Goal: Information Seeking & Learning: Learn about a topic

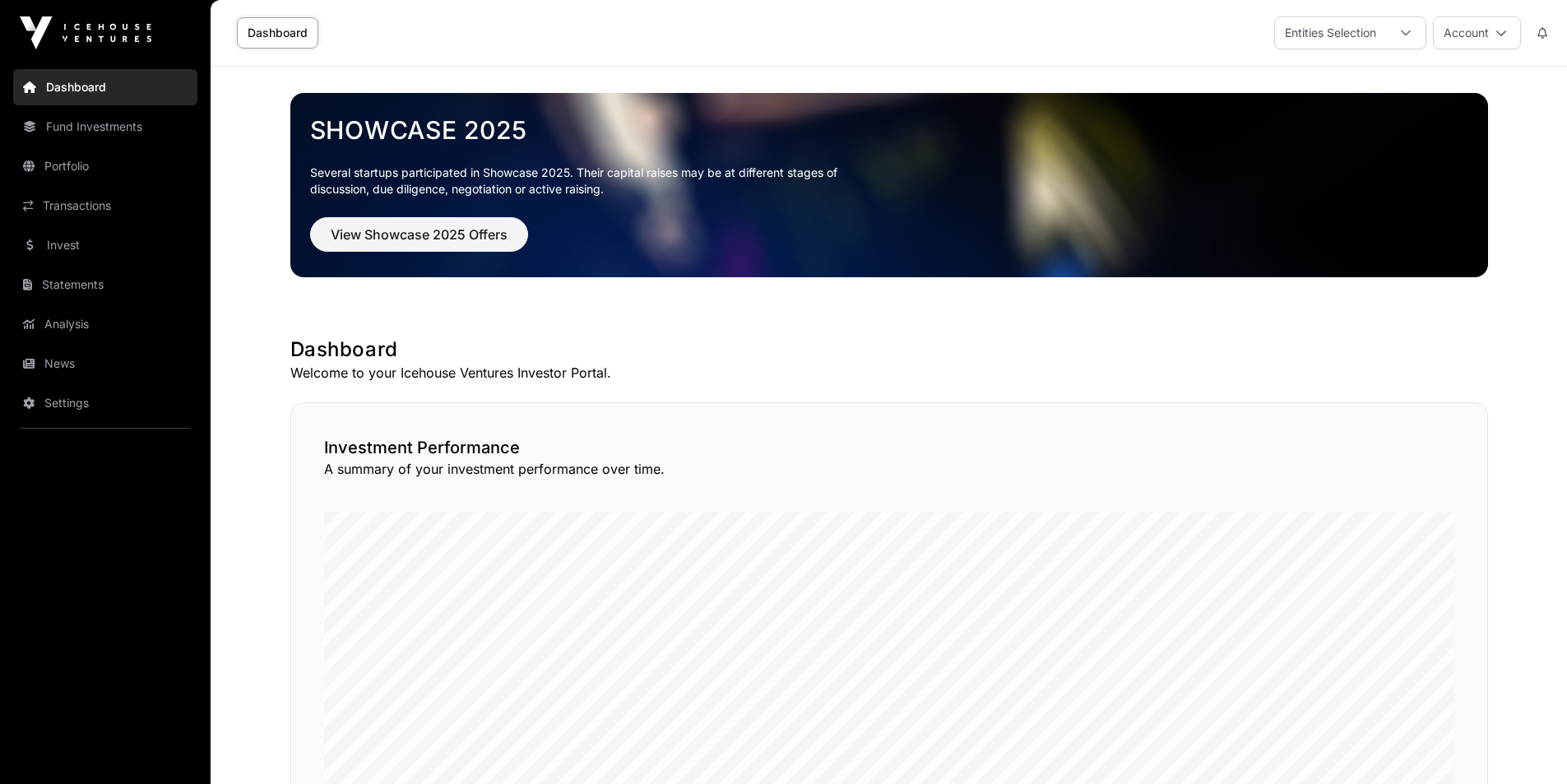
click at [97, 129] on link "Fund Investments" at bounding box center [106, 126] width 184 height 36
click at [68, 94] on link "Dashboard" at bounding box center [106, 87] width 184 height 36
click at [517, 243] on button "View Showcase 2025 Offers" at bounding box center [418, 234] width 218 height 34
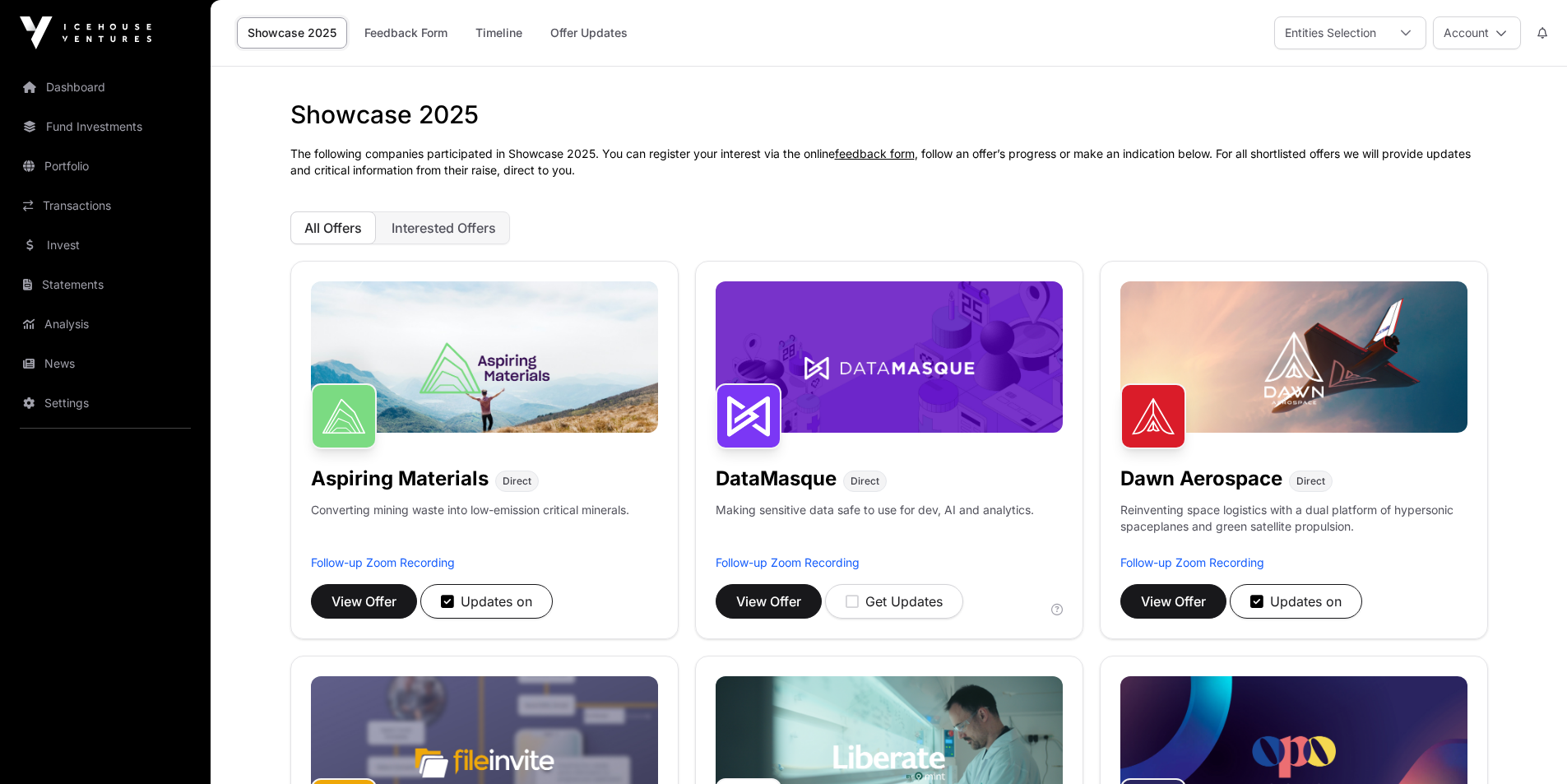
click at [485, 226] on span "Interested Offers" at bounding box center [444, 227] width 105 height 16
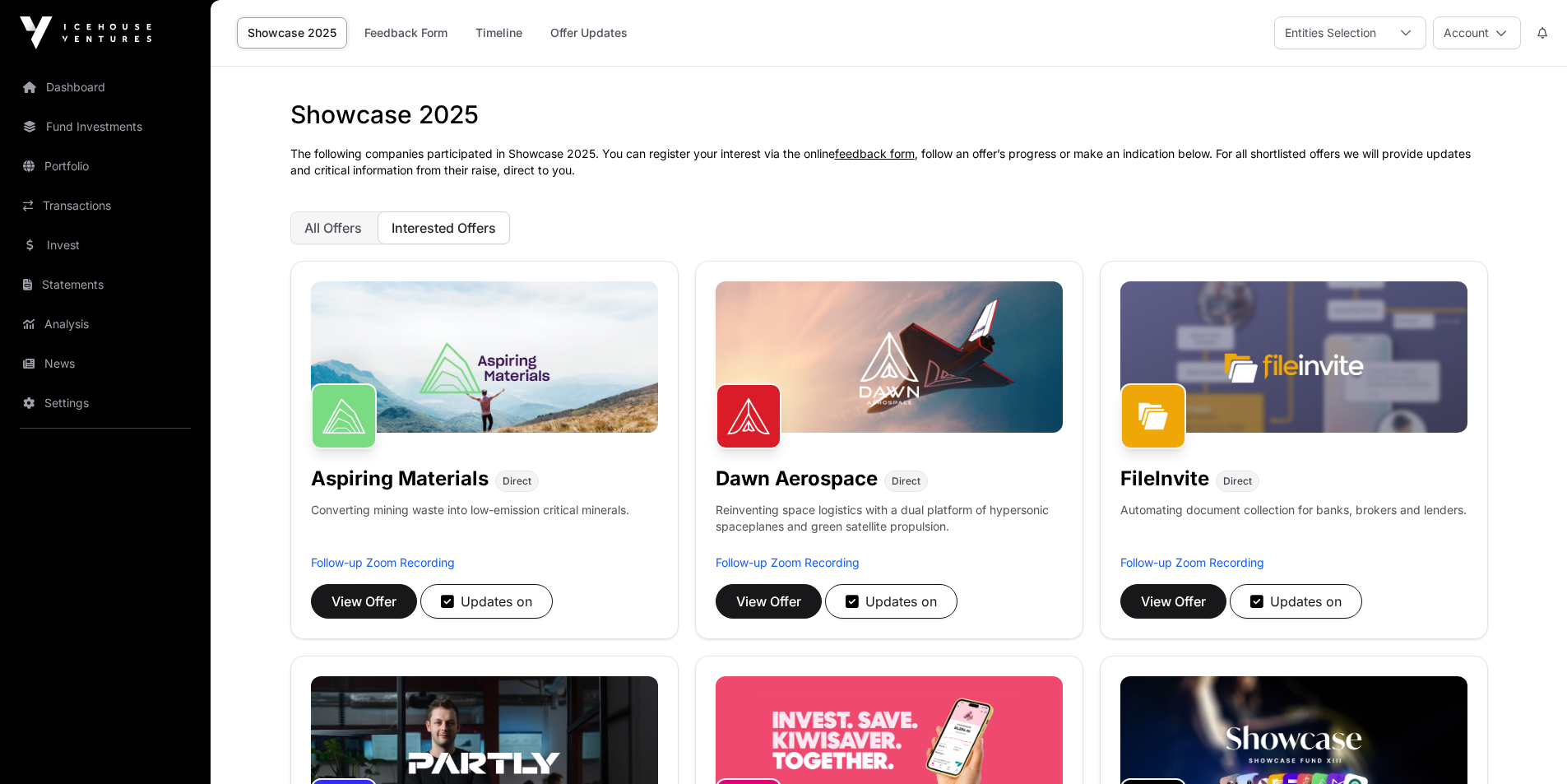
click at [366, 223] on button "All Offers" at bounding box center [333, 227] width 86 height 33
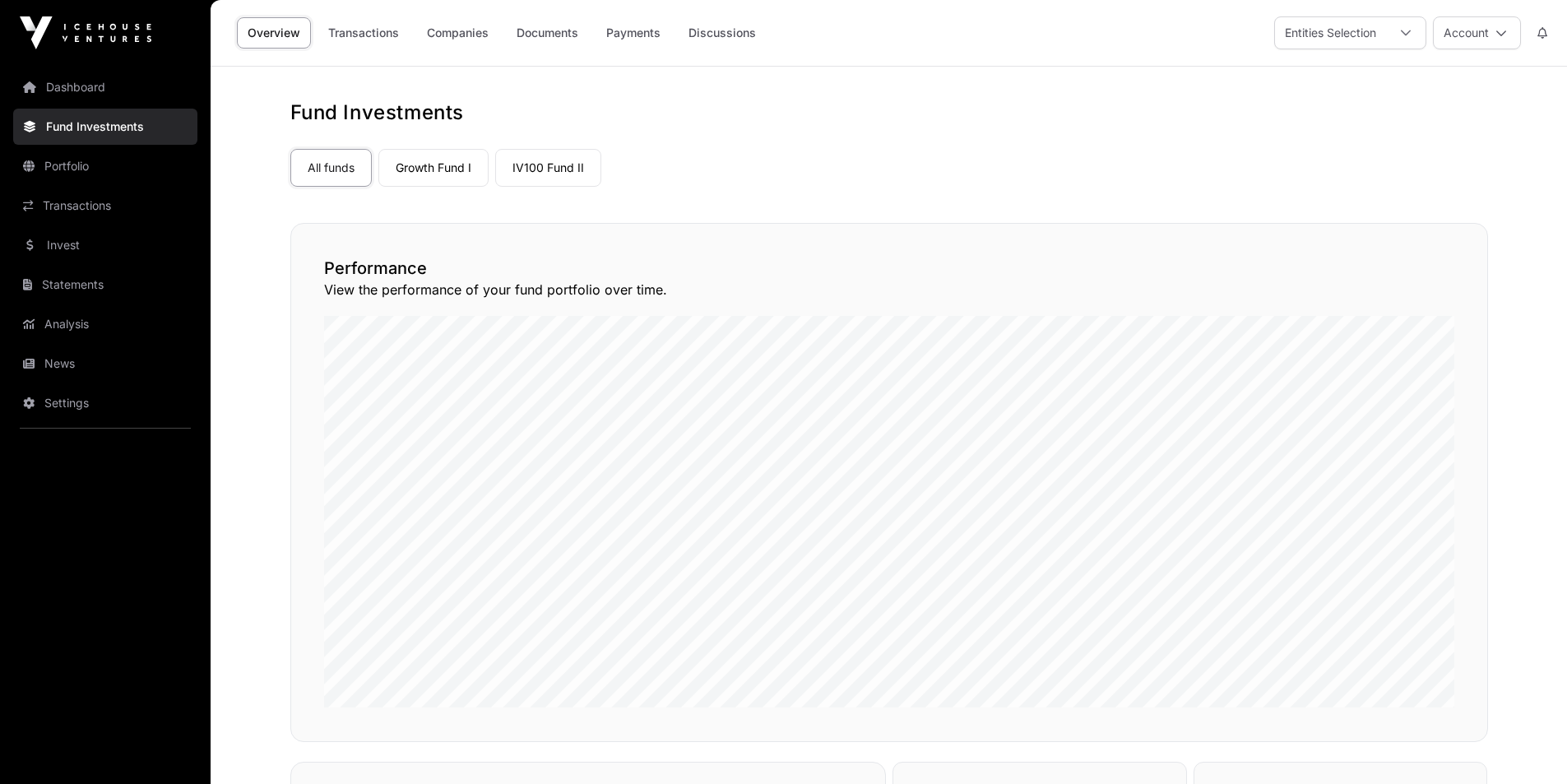
click at [66, 88] on link "Dashboard" at bounding box center [106, 87] width 184 height 36
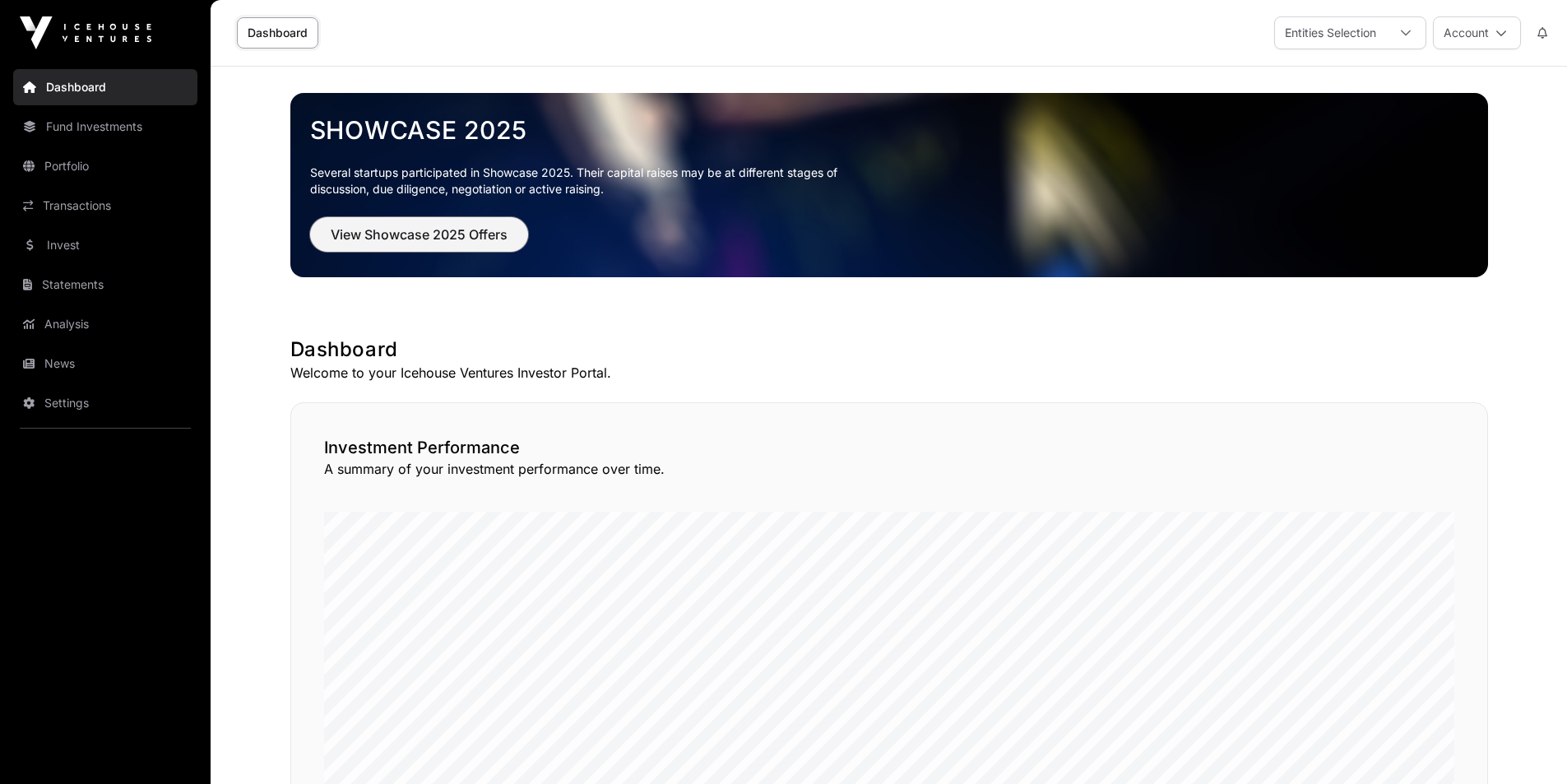
click at [424, 245] on button "View Showcase 2025 Offers" at bounding box center [418, 234] width 218 height 34
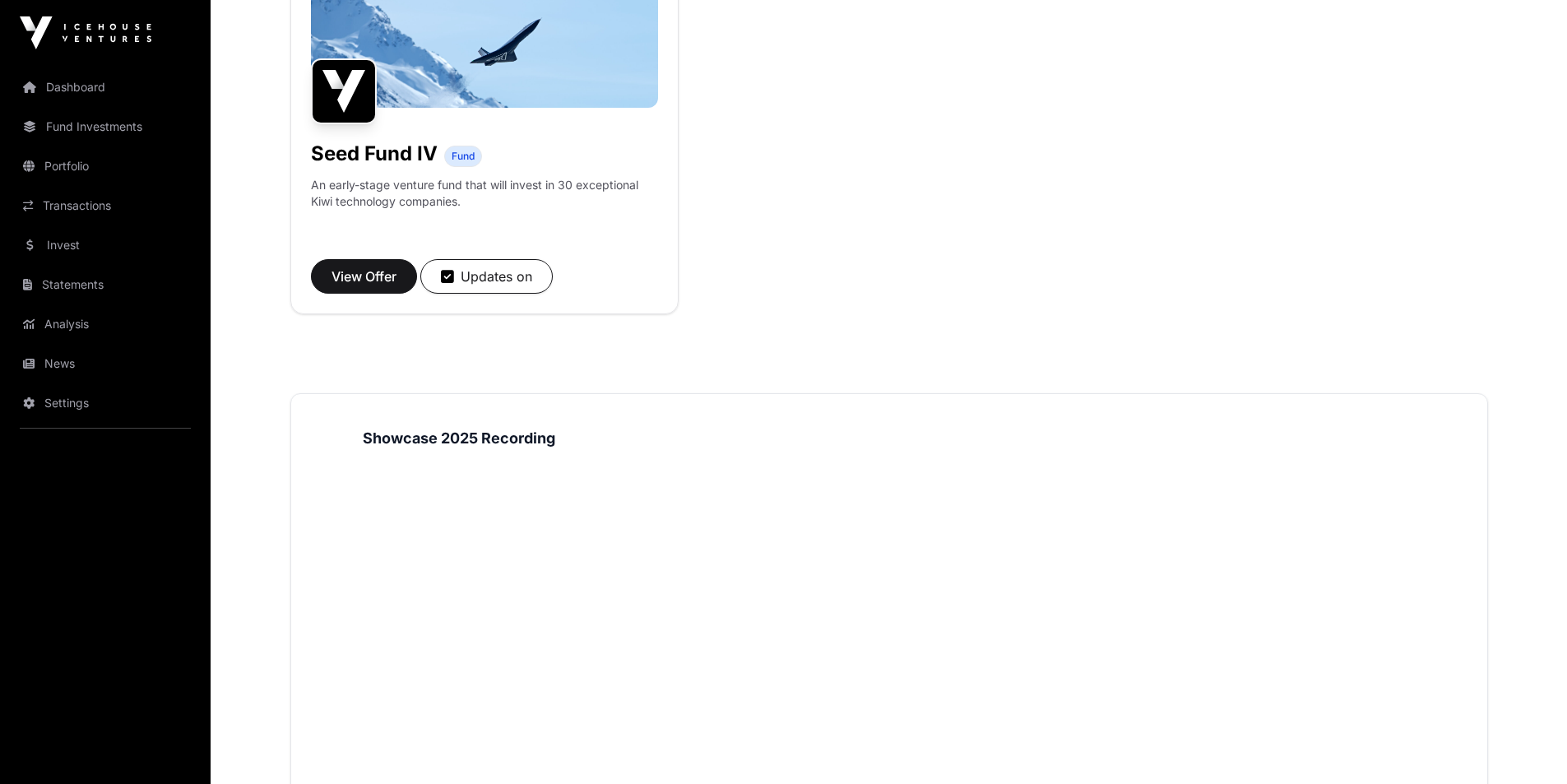
scroll to position [1480, 0]
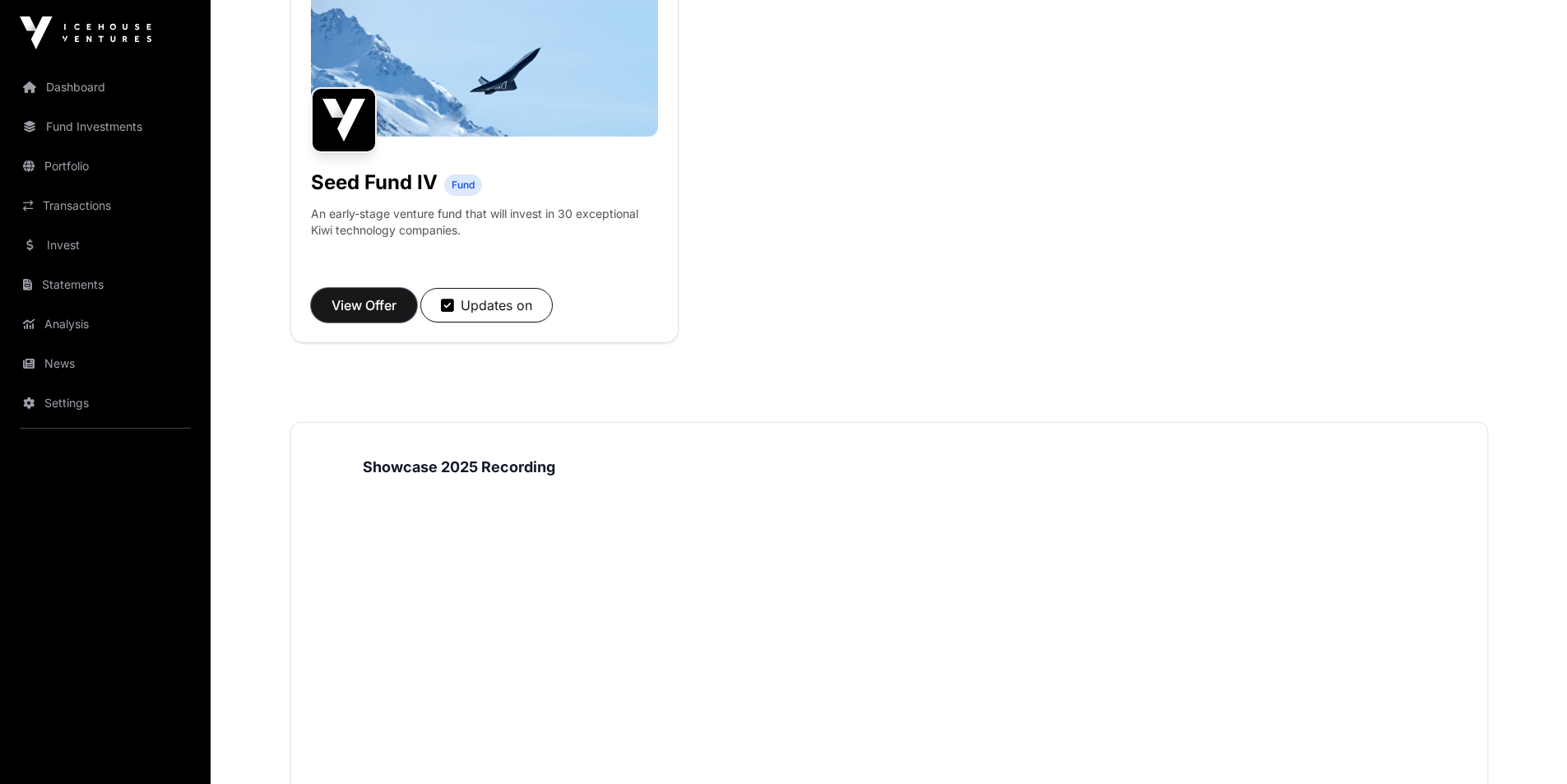
click at [385, 315] on button "View Offer" at bounding box center [364, 305] width 106 height 34
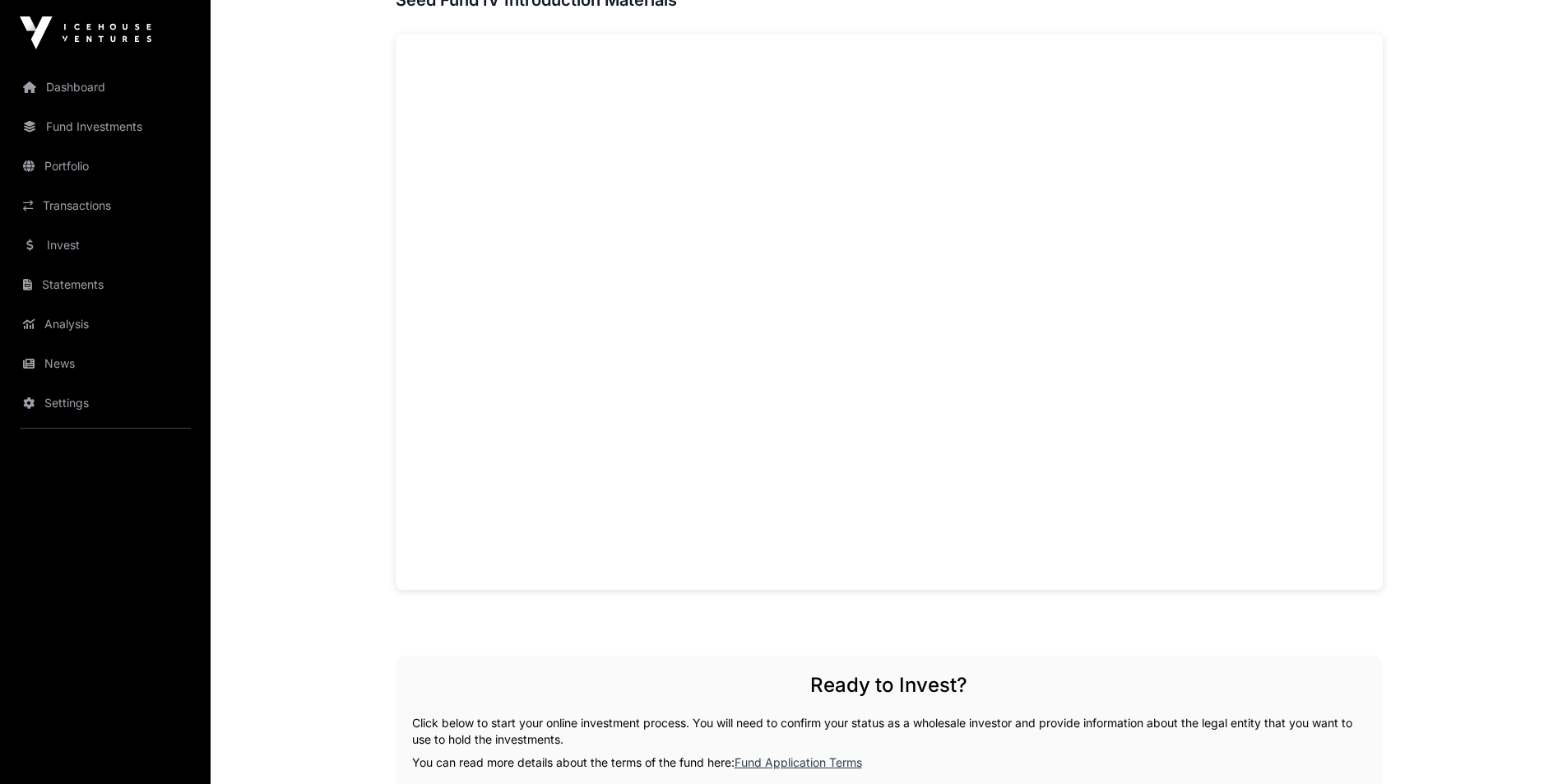
scroll to position [1151, 0]
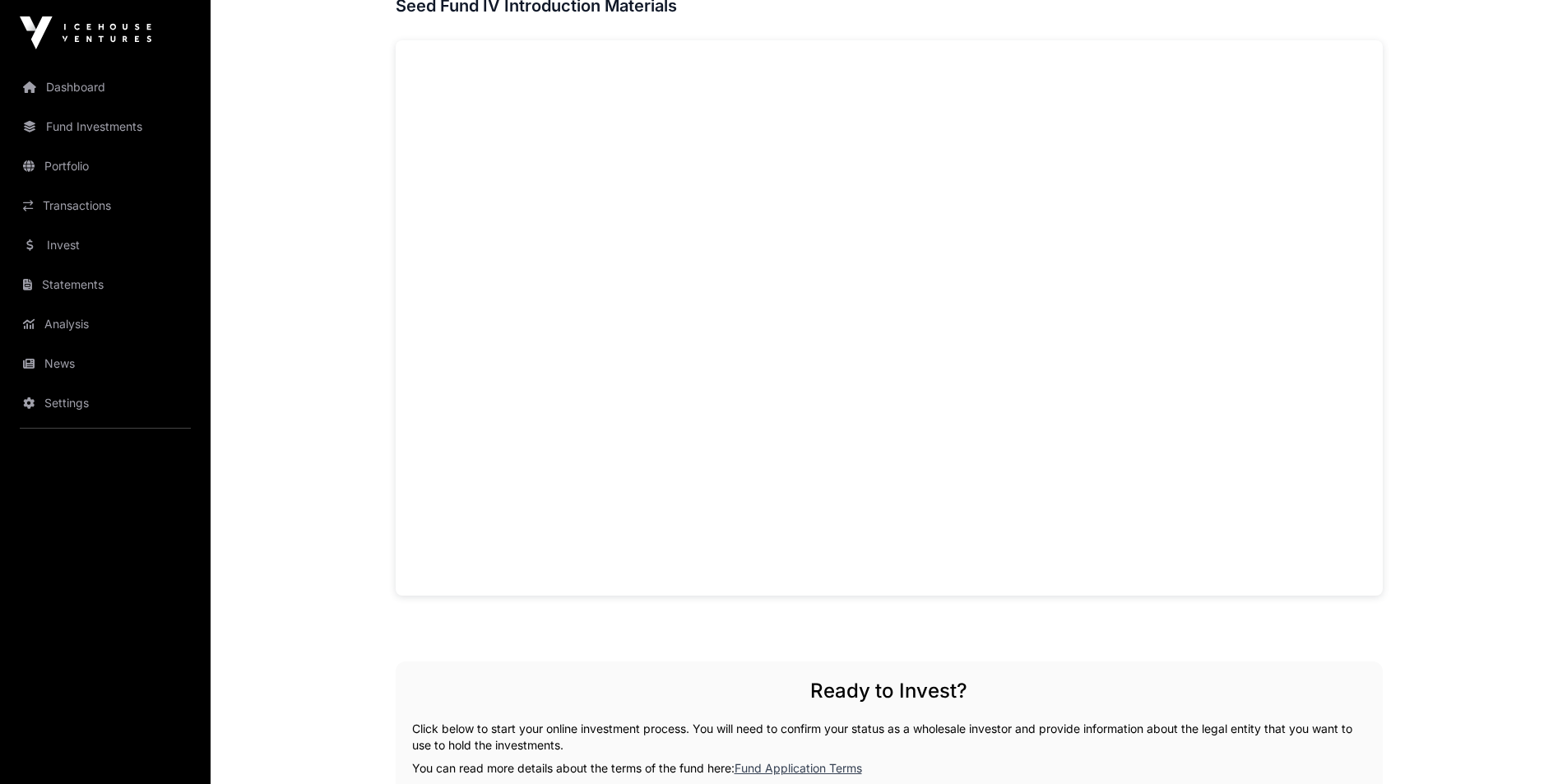
click at [913, 638] on div "Seed Fund IV Overview Seed Fund IV is an actively managed, early-stage venture …" at bounding box center [889, 335] width 987 height 1558
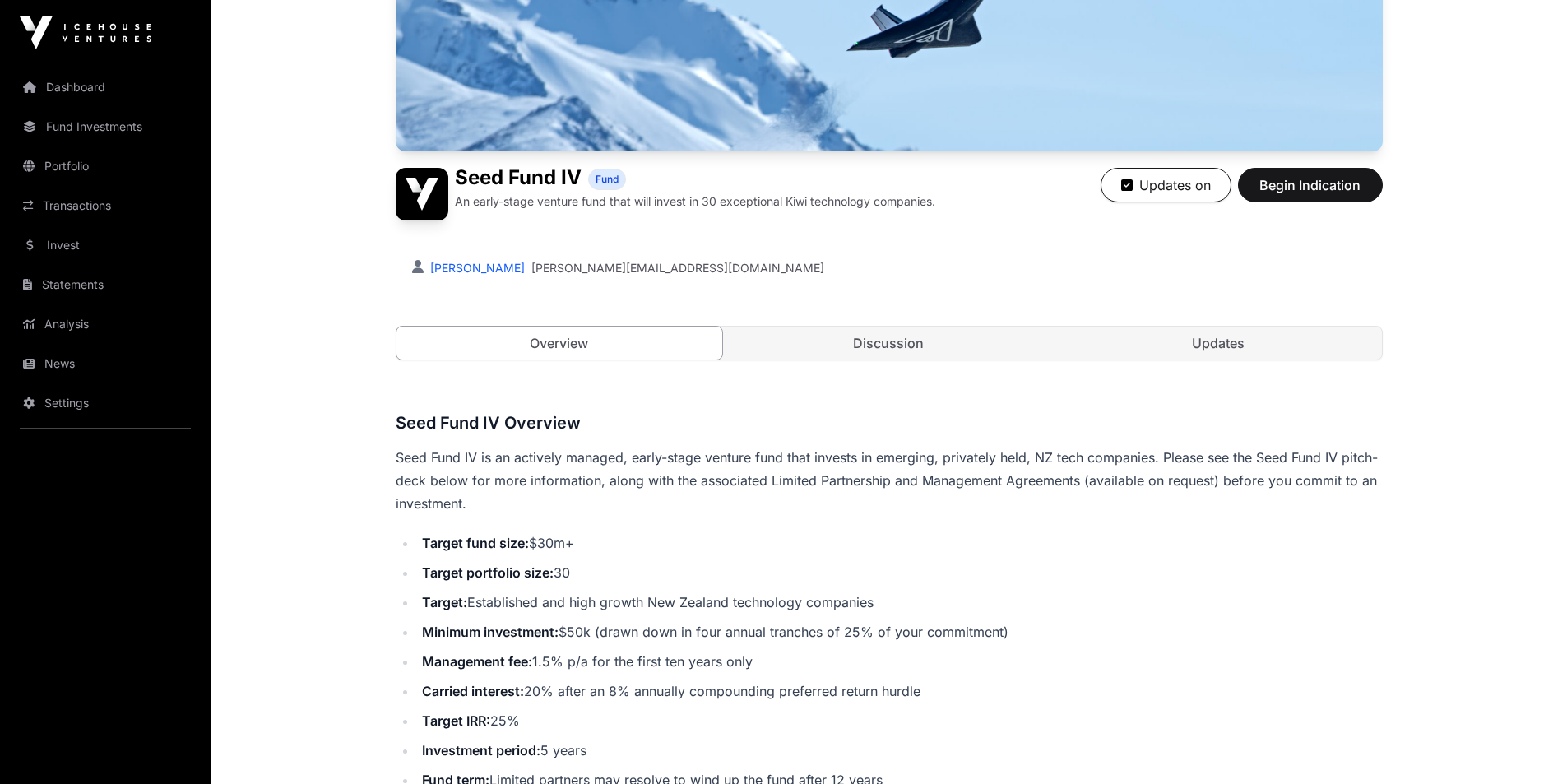
scroll to position [254, 0]
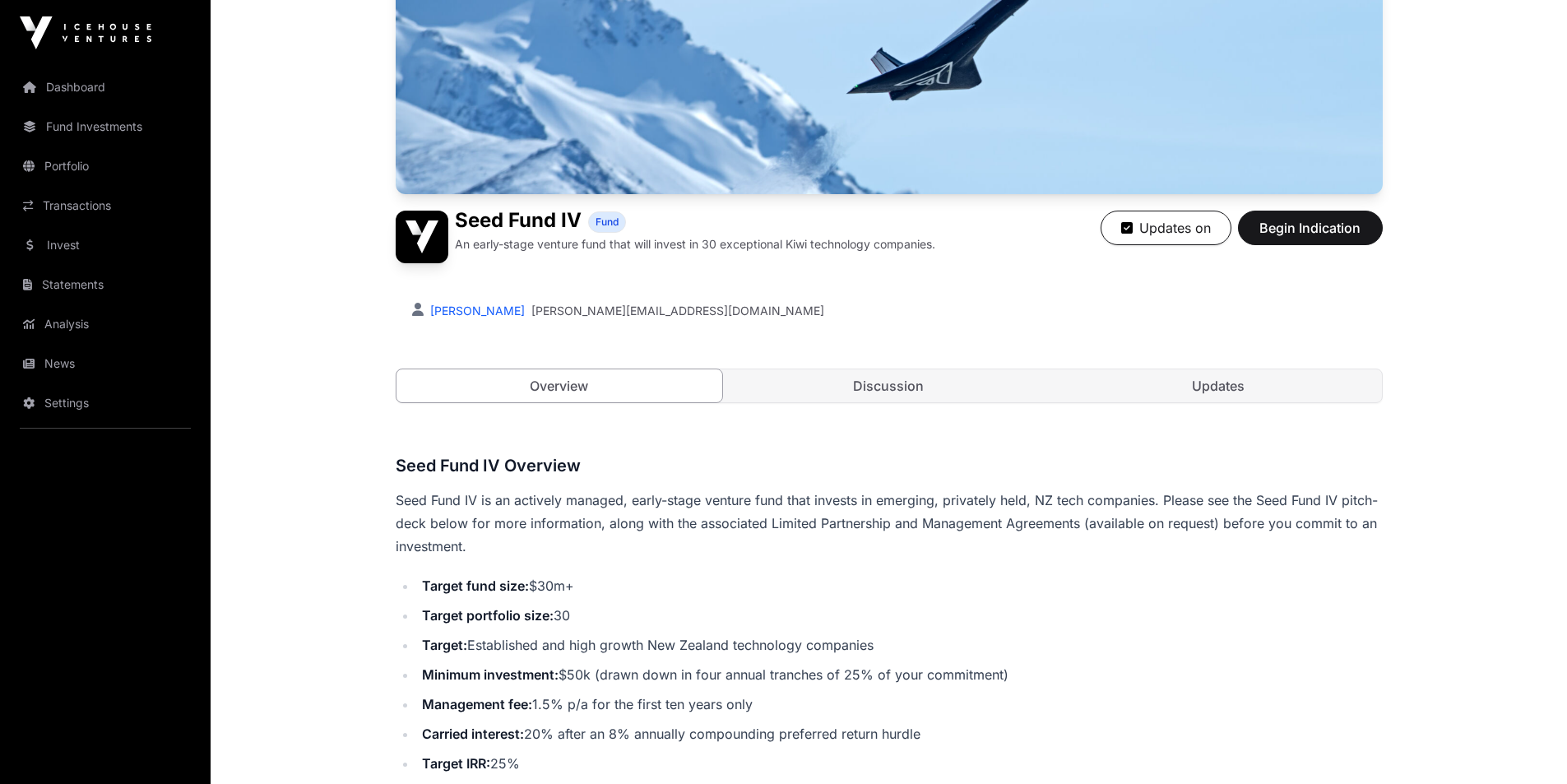
click at [853, 390] on link "Discussion" at bounding box center [888, 385] width 326 height 33
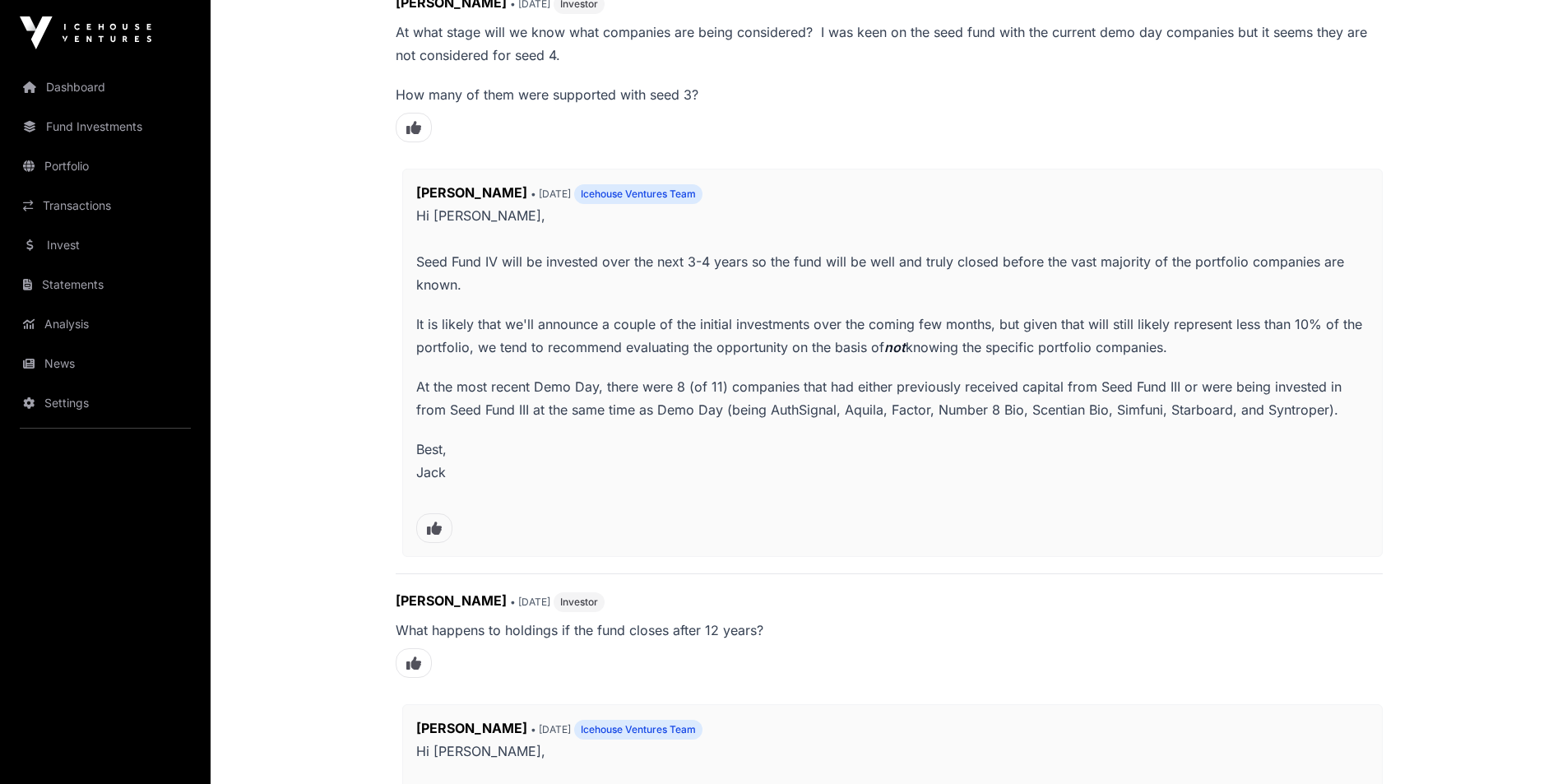
scroll to position [368, 0]
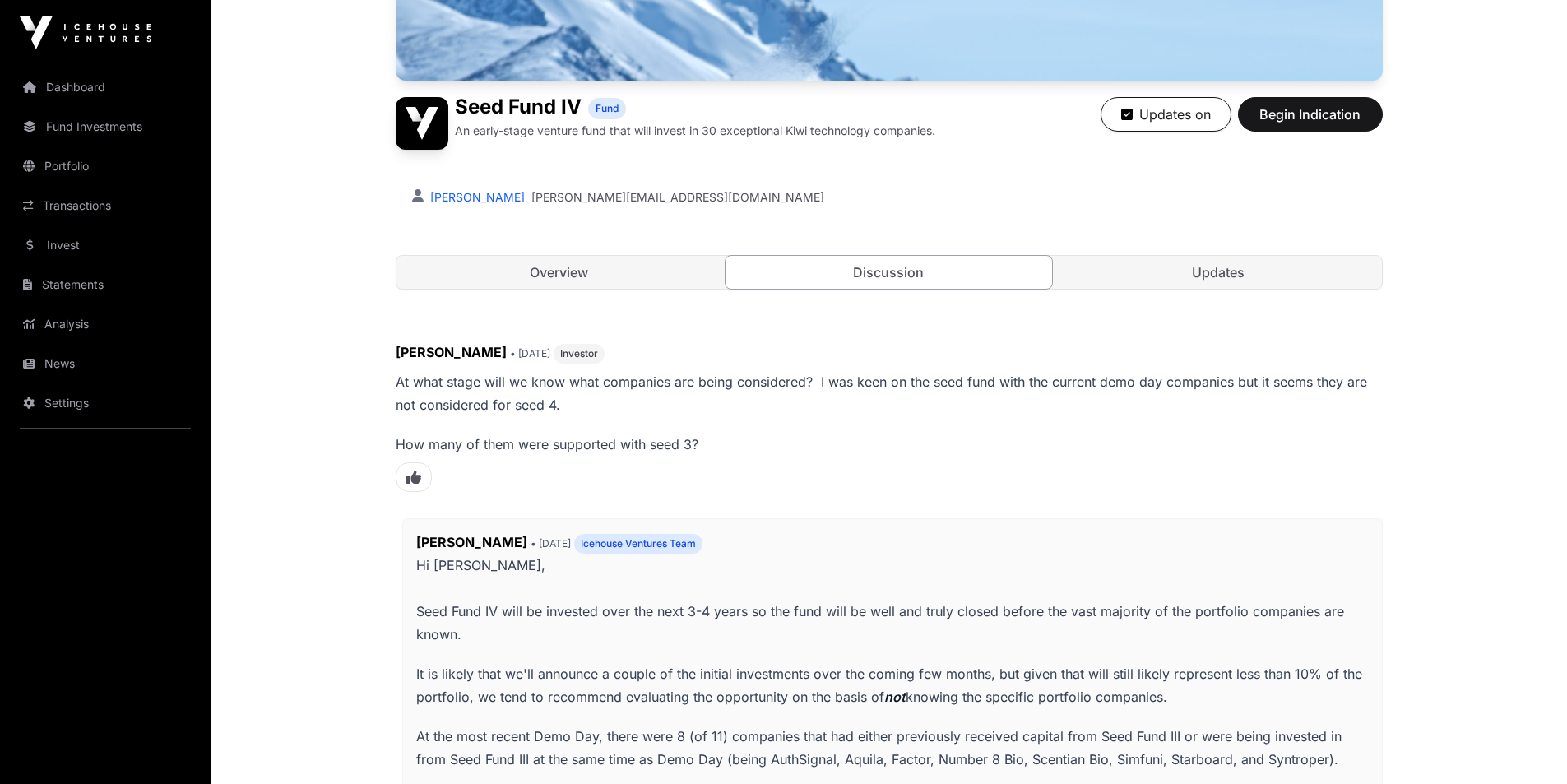
click at [1157, 274] on link "Updates" at bounding box center [1218, 272] width 326 height 33
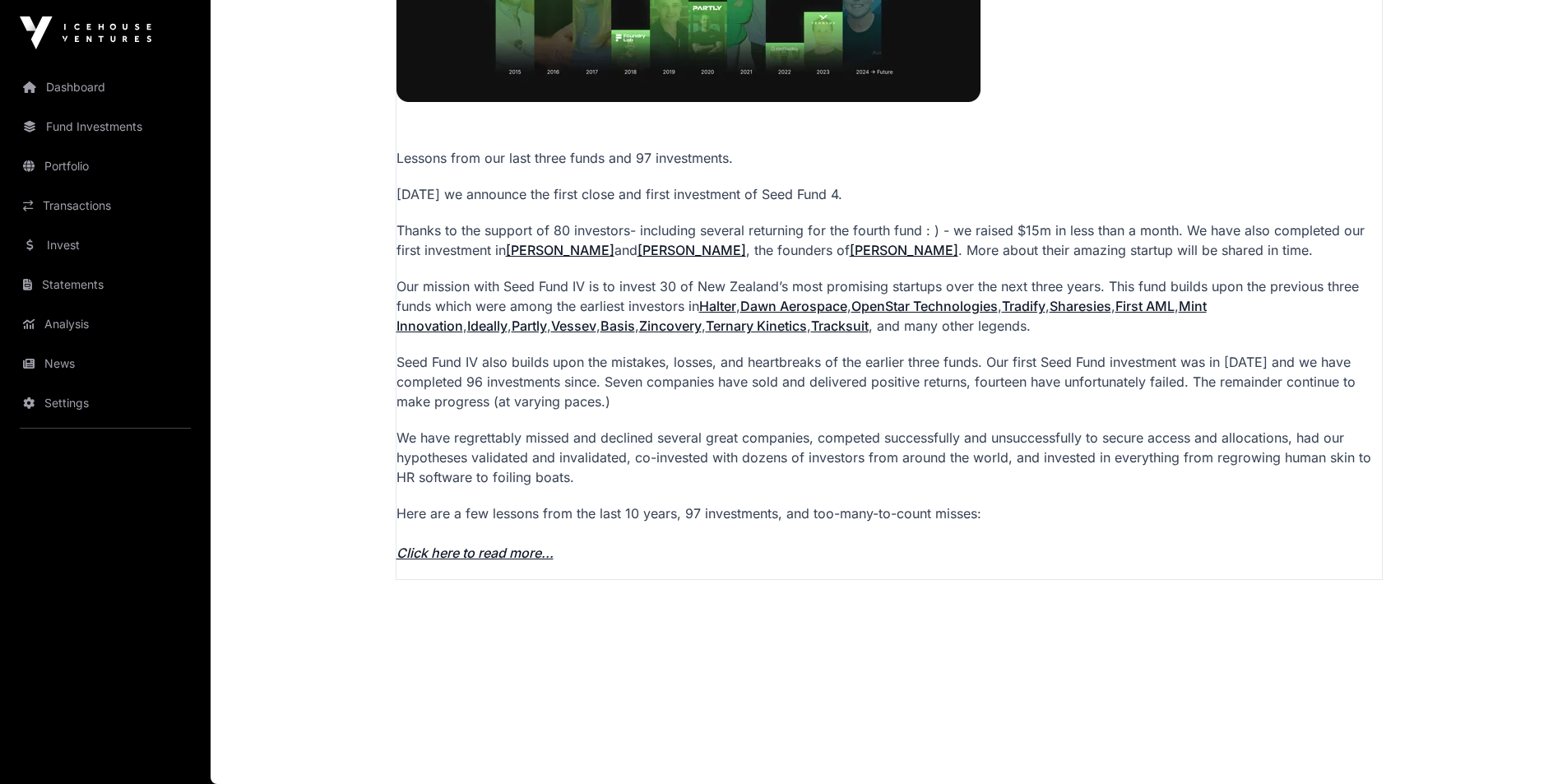
scroll to position [366, 0]
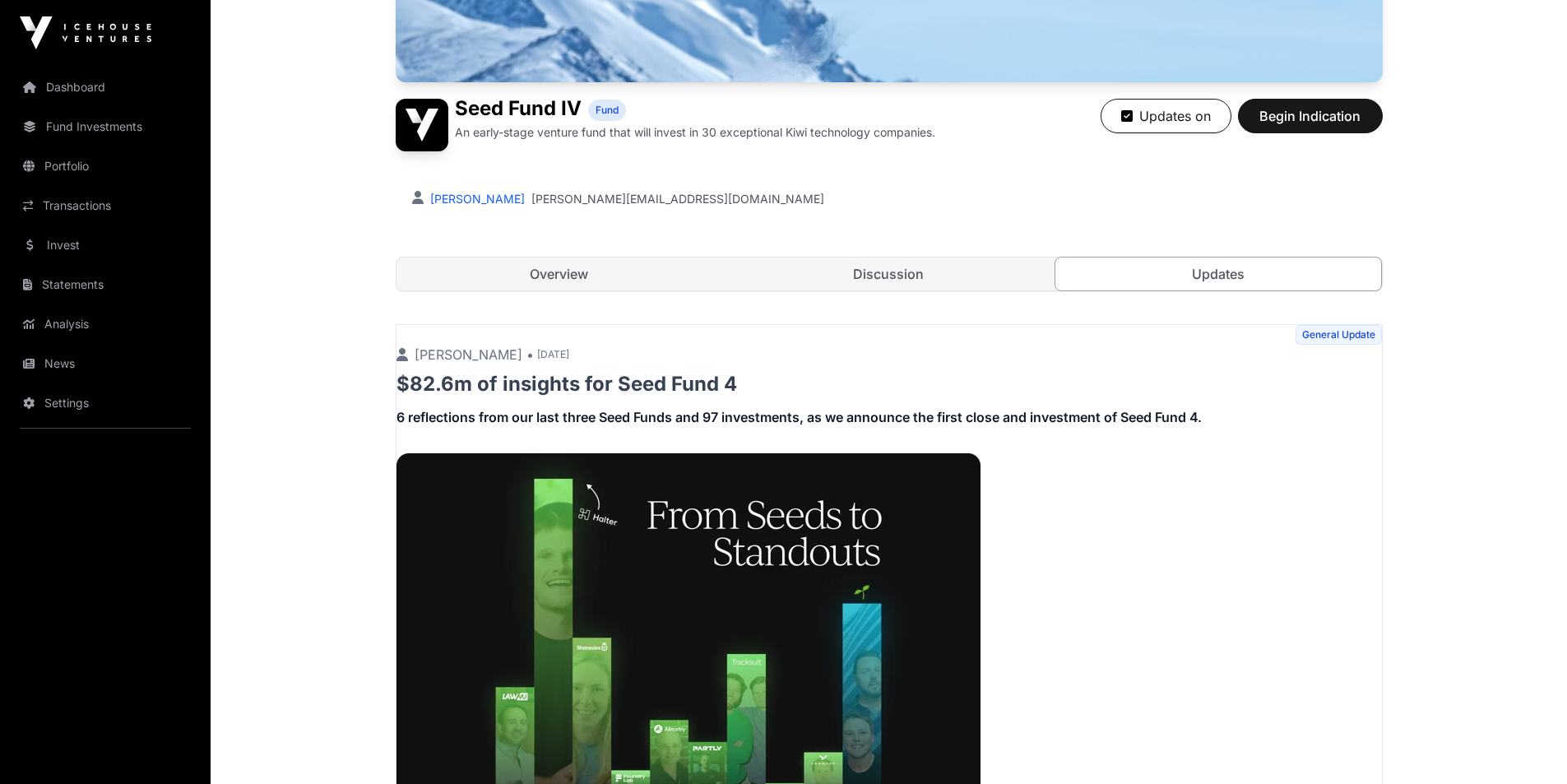
click at [509, 262] on link "Overview" at bounding box center [559, 274] width 326 height 33
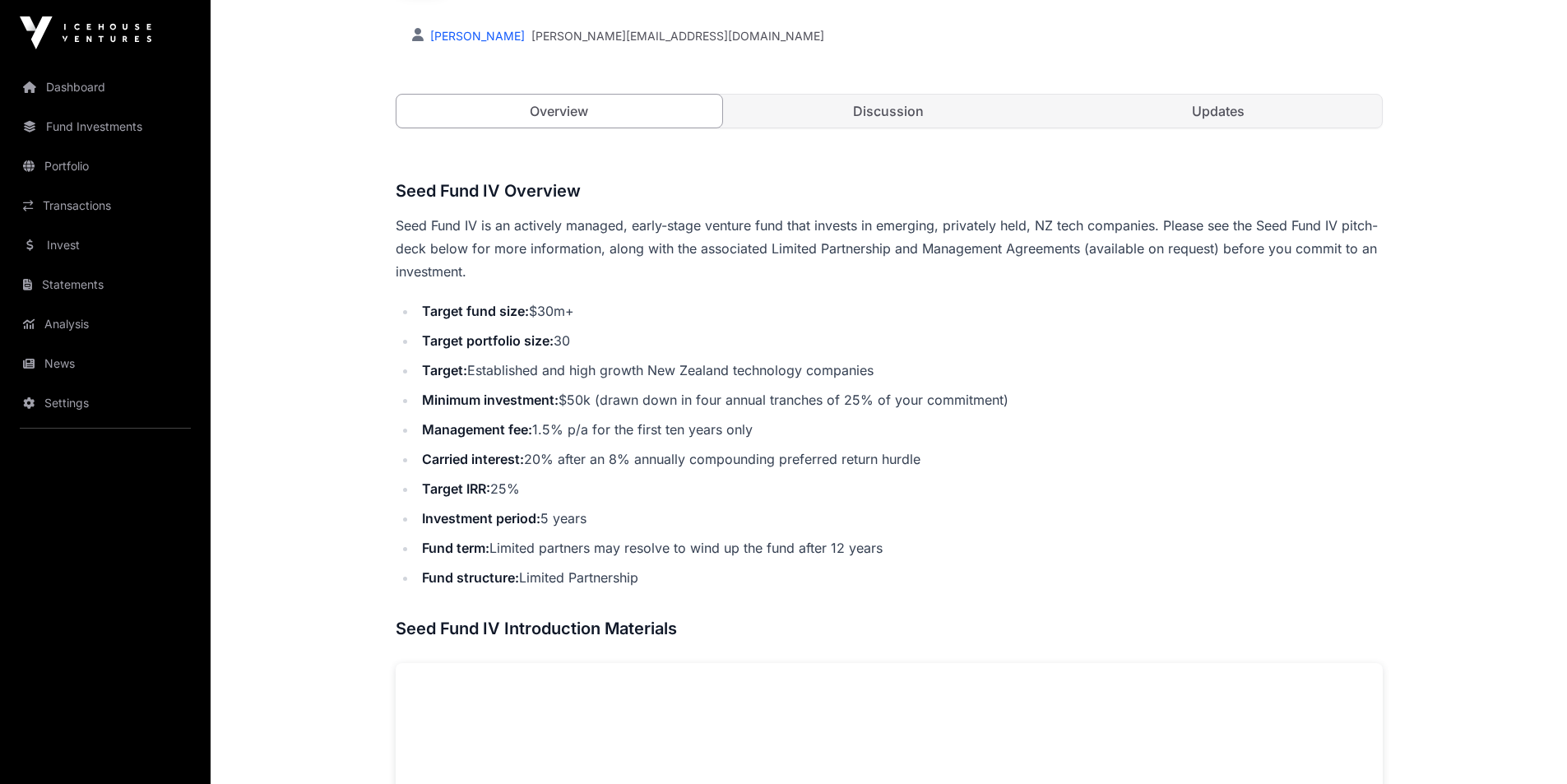
scroll to position [530, 0]
click at [698, 396] on li "Minimum investment: $50k (drawn down in four annual tranches of 25% of your com…" at bounding box center [900, 398] width 966 height 23
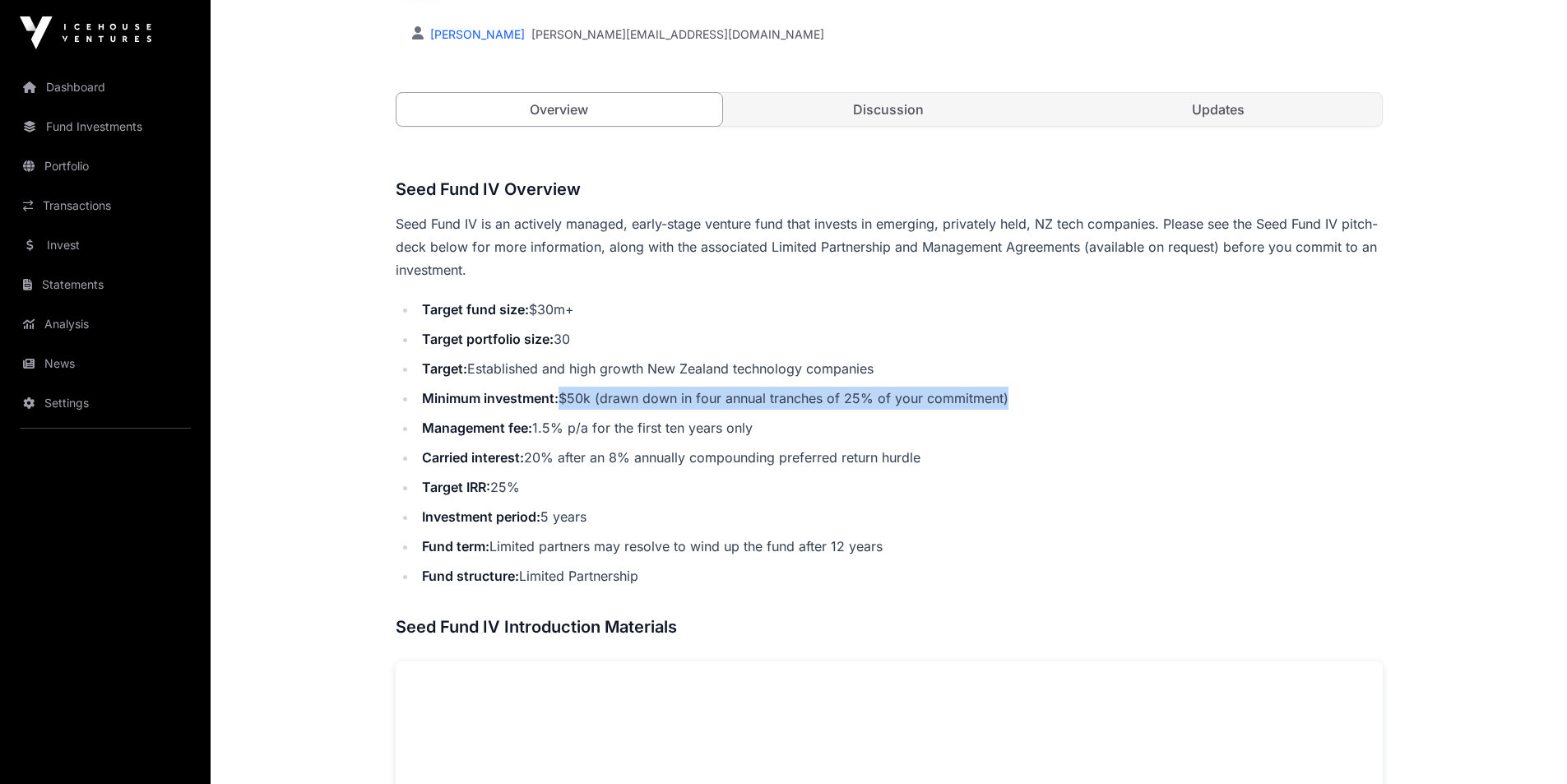
drag, startPoint x: 563, startPoint y: 393, endPoint x: 1035, endPoint y: 397, distance: 472.0
click at [1035, 397] on li "Minimum investment: $50k (drawn down in four annual tranches of 25% of your com…" at bounding box center [900, 398] width 966 height 23
copy li "$50k (drawn down in four annual tranches of 25% of your commitment)"
click at [875, 115] on link "Discussion" at bounding box center [888, 109] width 326 height 33
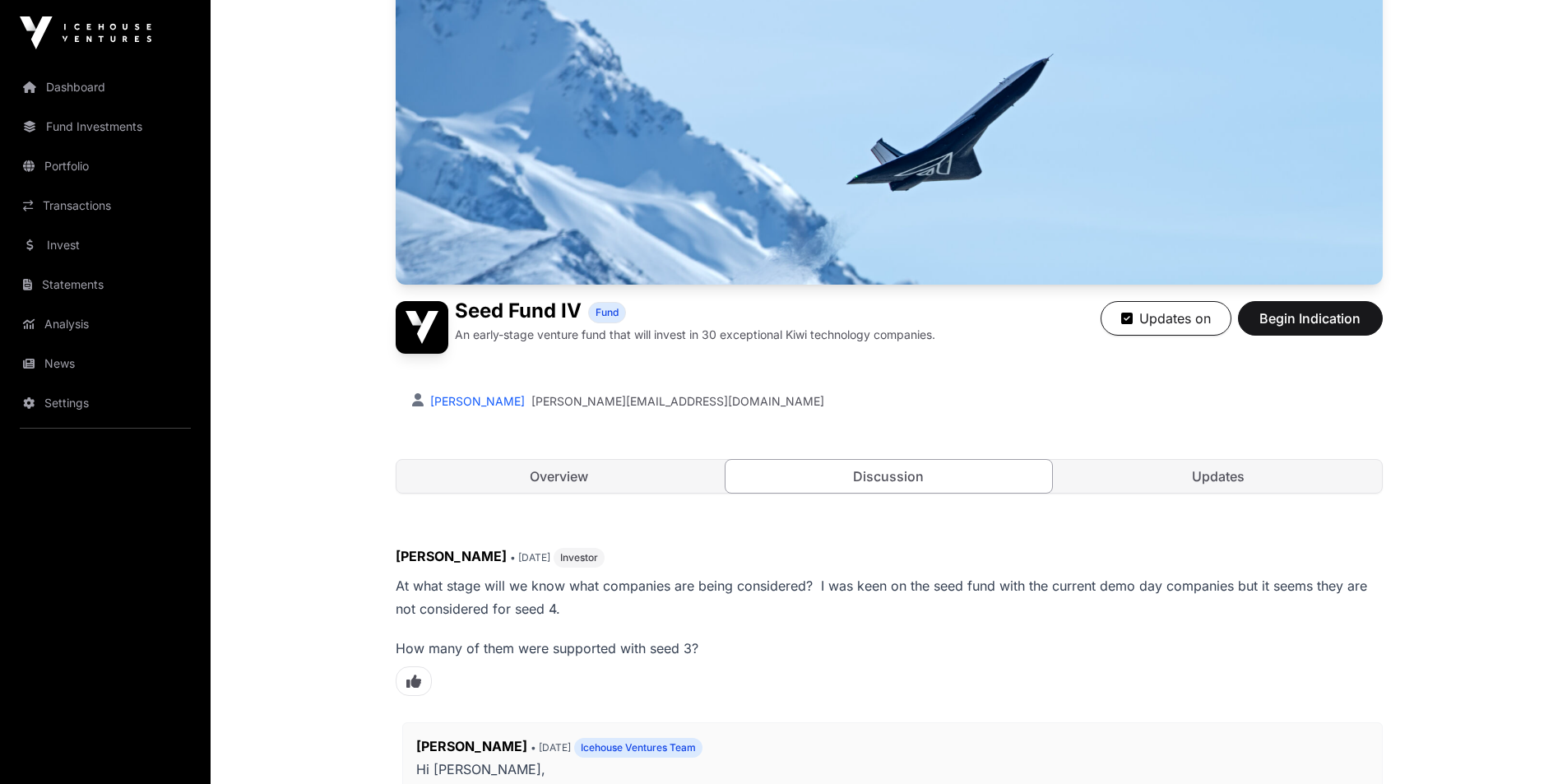
scroll to position [164, 0]
click at [1200, 484] on link "Updates" at bounding box center [1218, 475] width 326 height 33
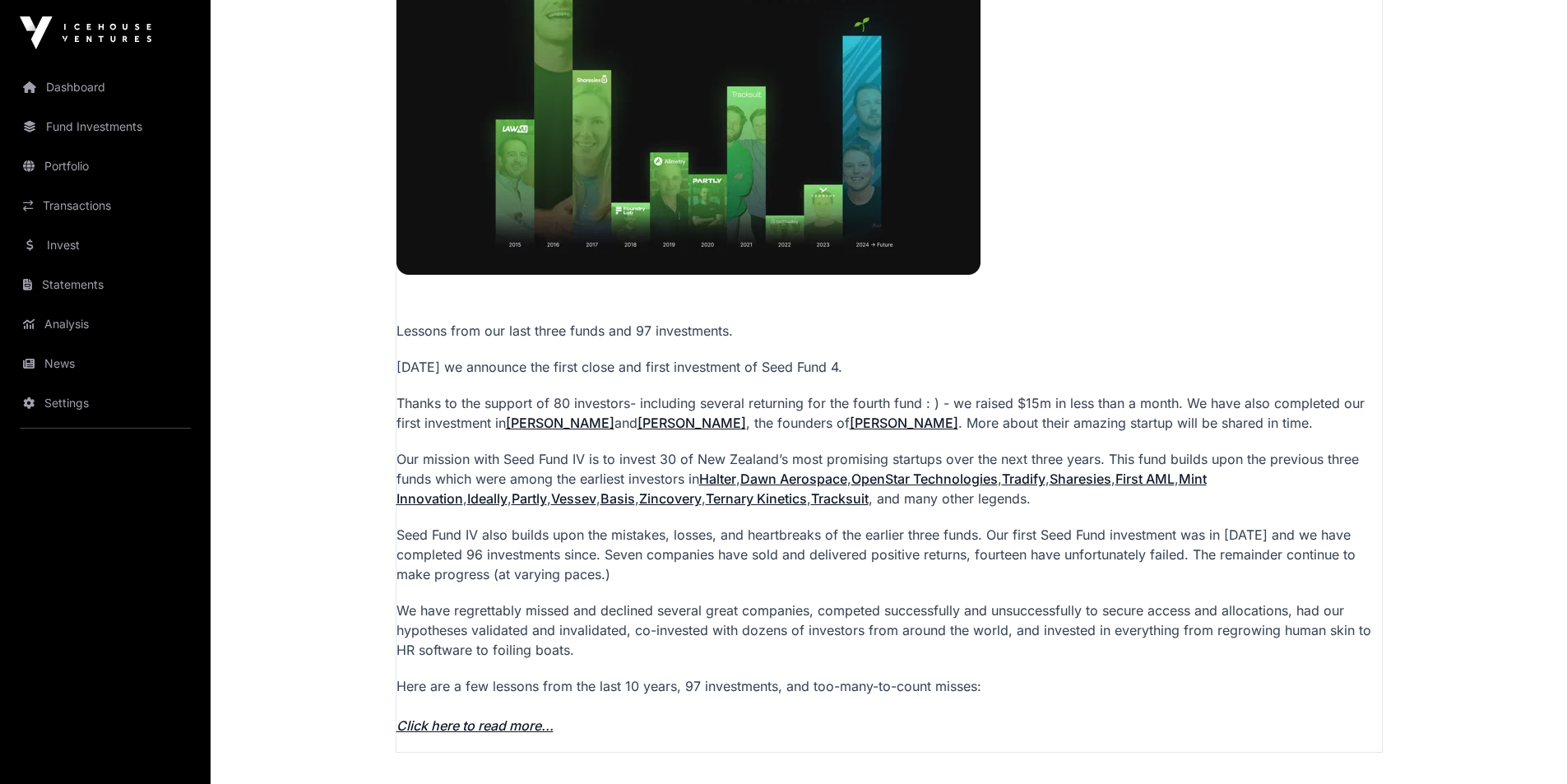
scroll to position [905, 0]
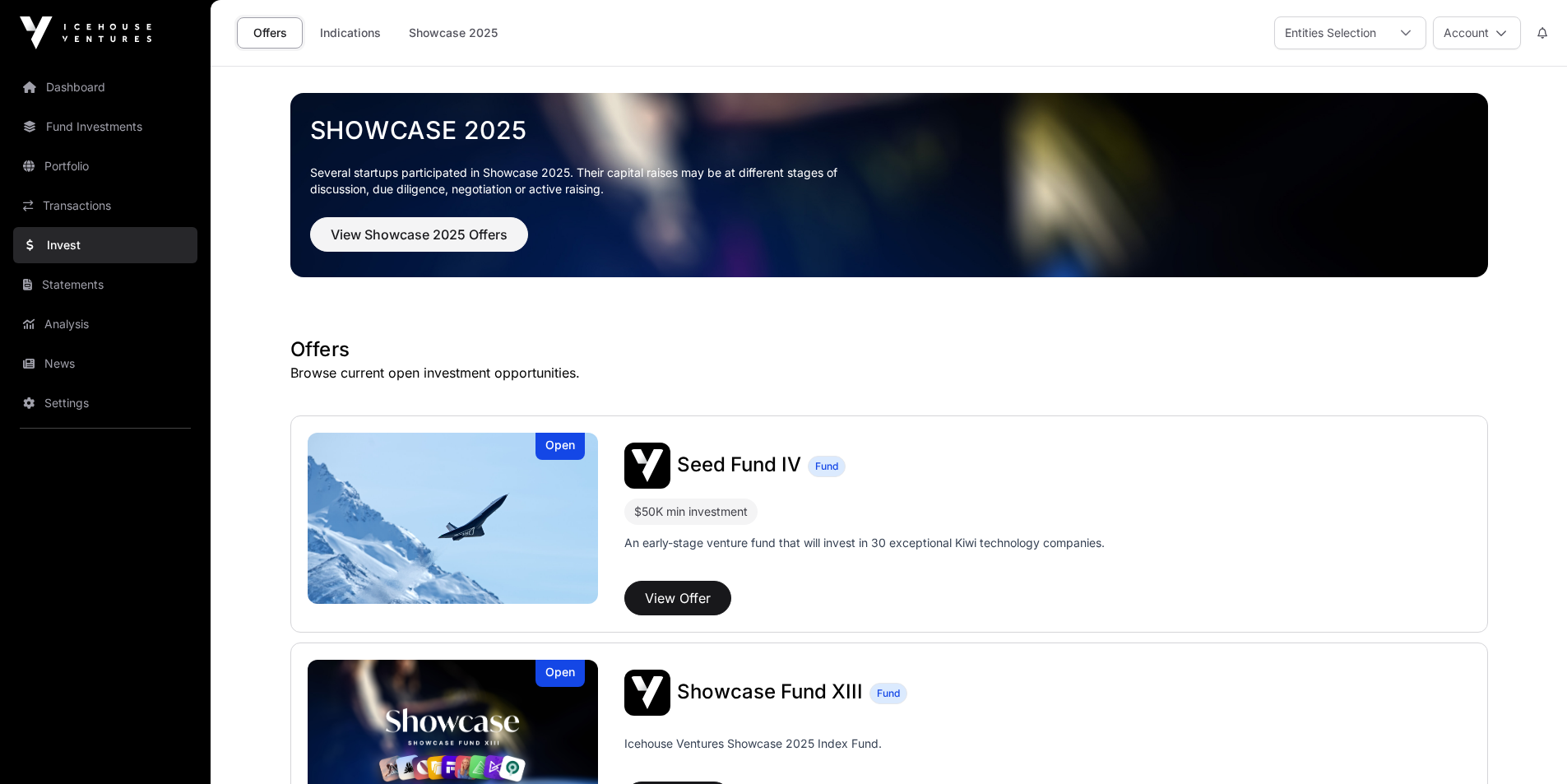
scroll to position [83, 0]
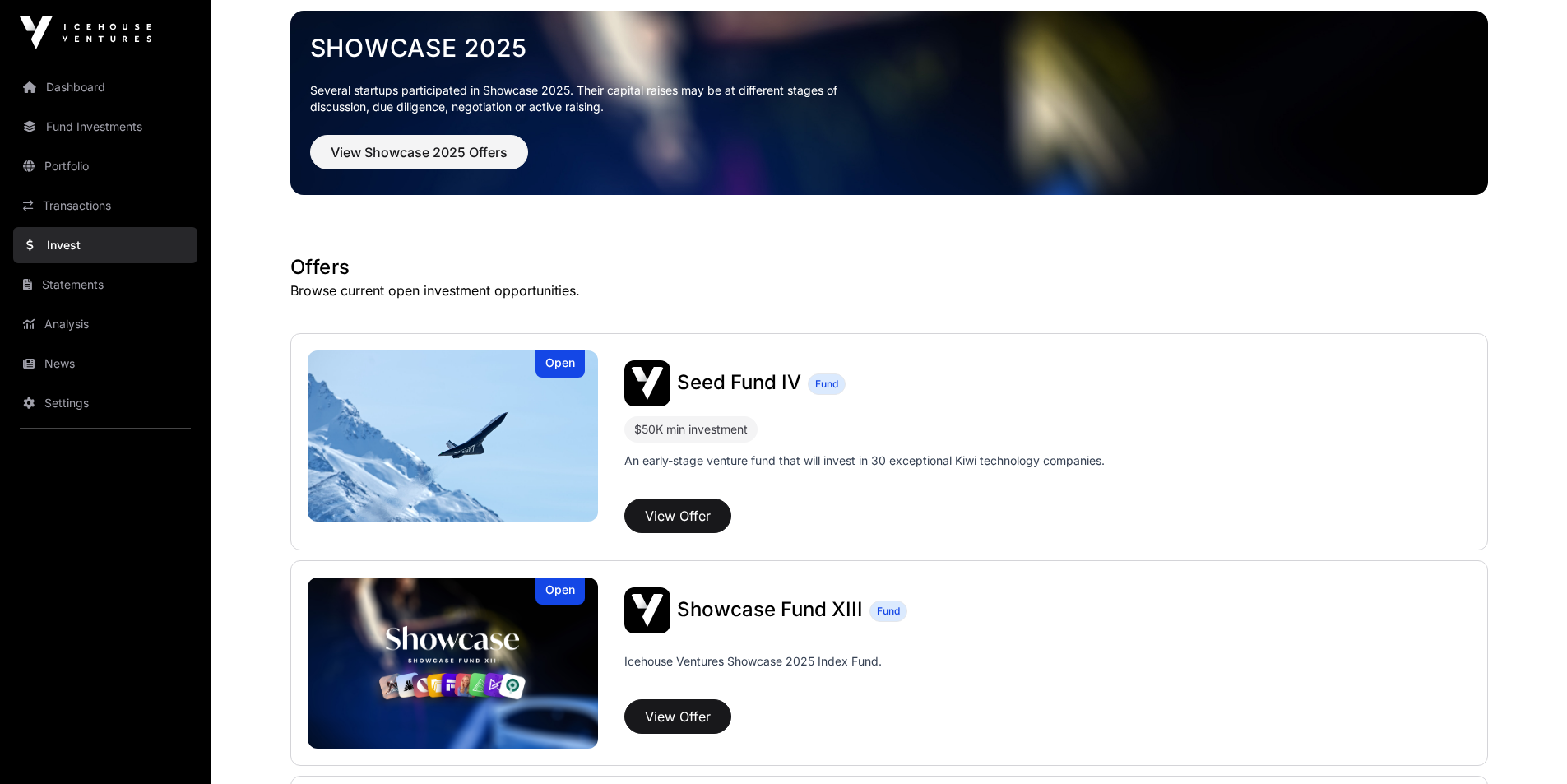
click at [755, 613] on span "Showcase Fund XIII" at bounding box center [770, 608] width 186 height 24
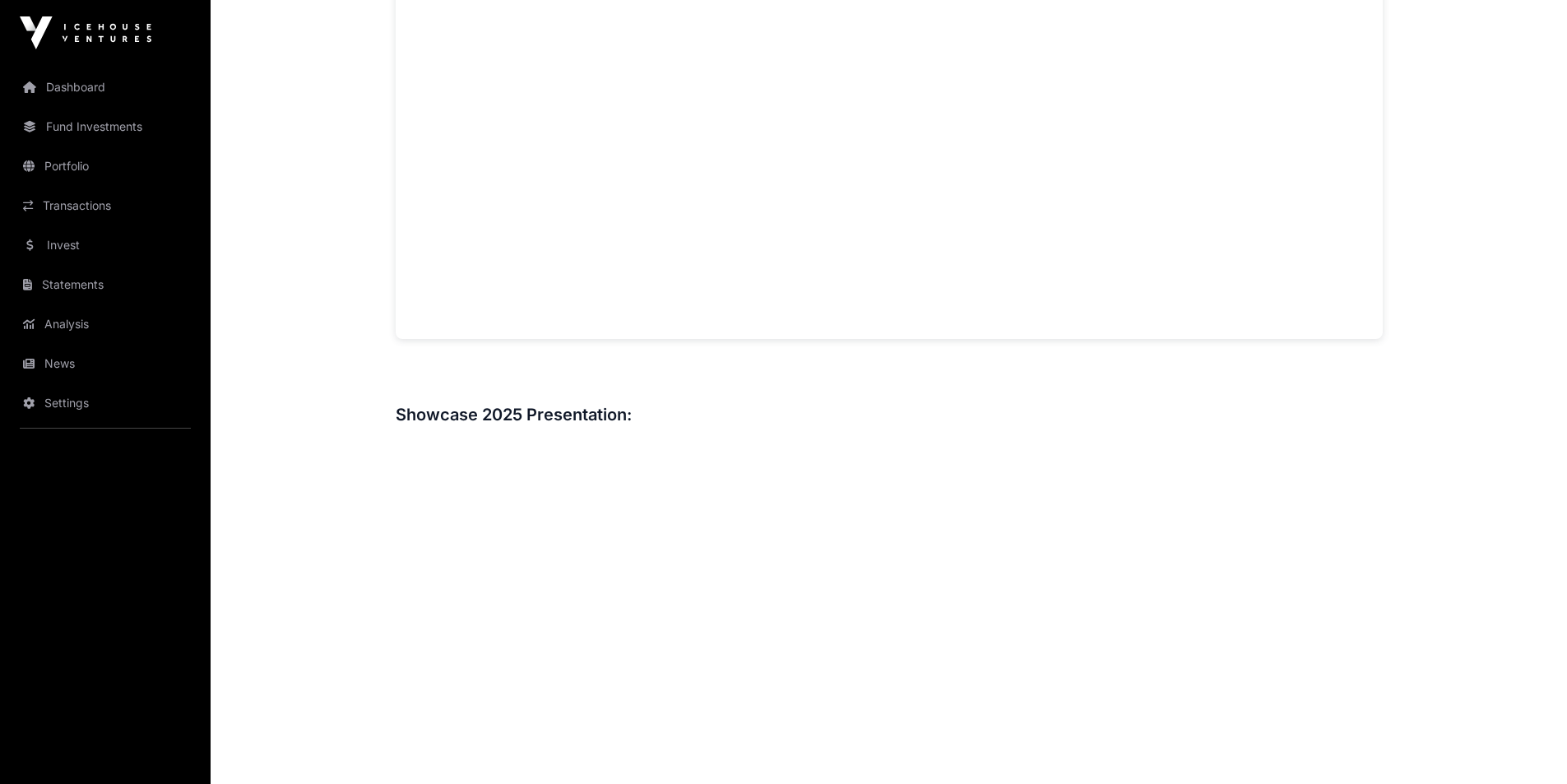
scroll to position [1240, 0]
